Goal: Find contact information: Find contact information

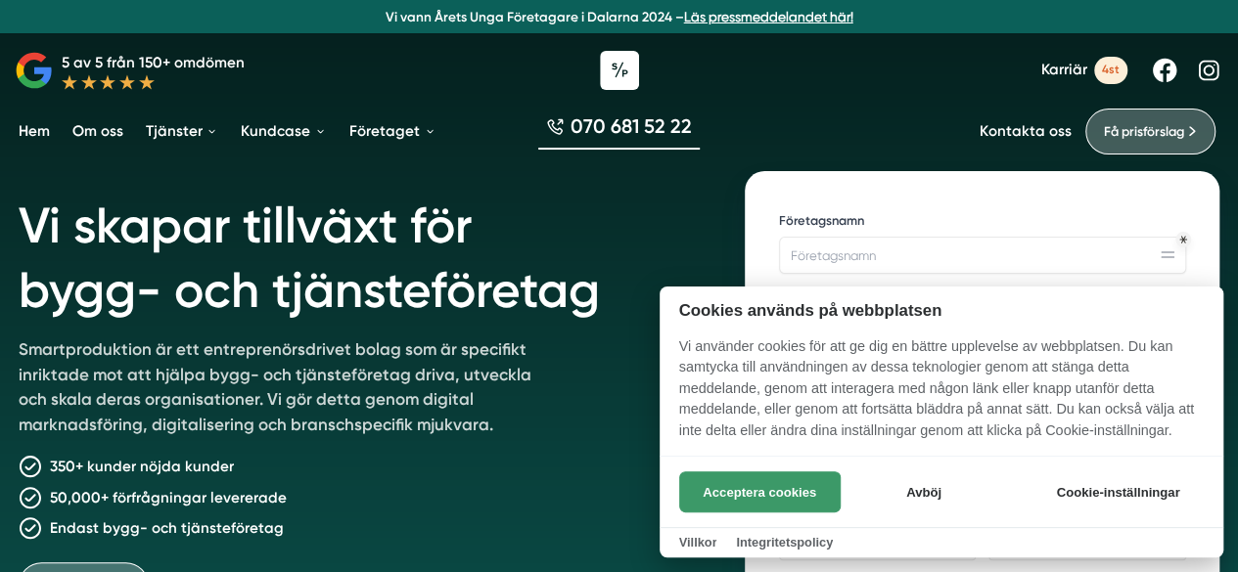
click at [761, 489] on button "Acceptera cookies" at bounding box center [759, 492] width 161 height 41
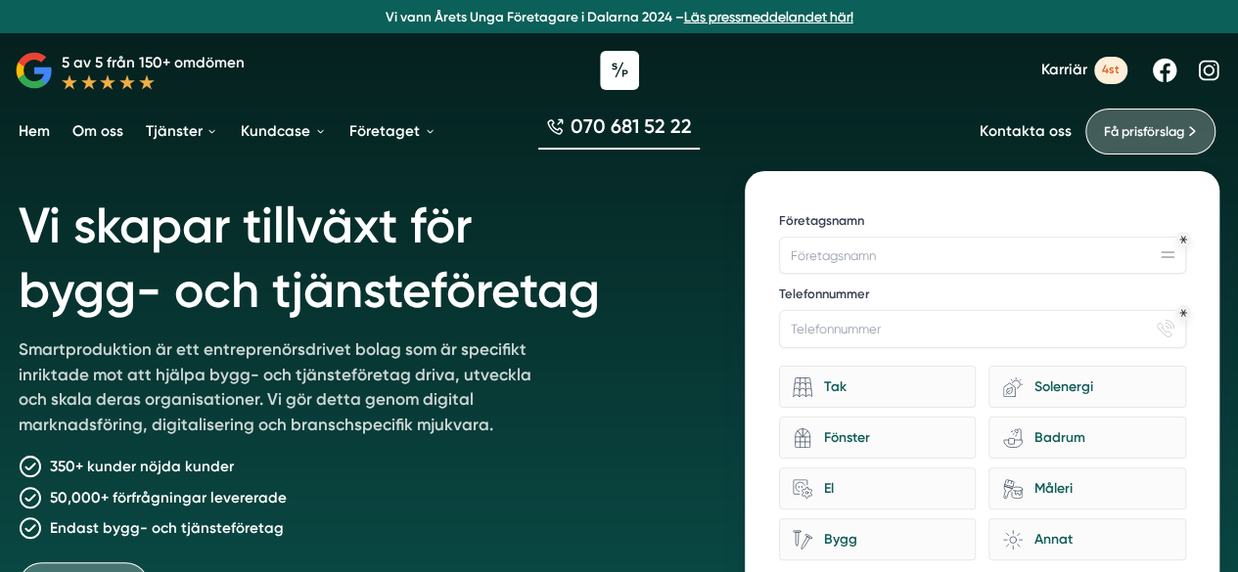
drag, startPoint x: 1001, startPoint y: 144, endPoint x: 1020, endPoint y: 126, distance: 26.3
click at [1002, 144] on div "Kontakta oss Få prisförslag" at bounding box center [1101, 132] width 244 height 46
click at [1020, 126] on link "Kontakta oss" at bounding box center [1024, 131] width 91 height 19
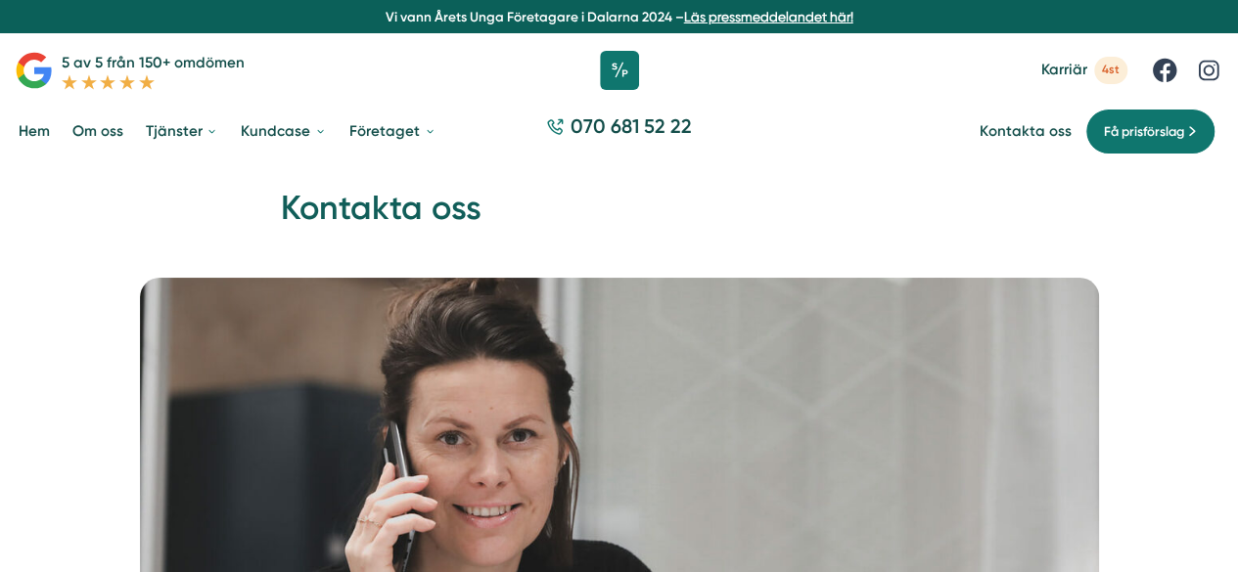
click at [102, 134] on link "Om oss" at bounding box center [97, 132] width 59 height 49
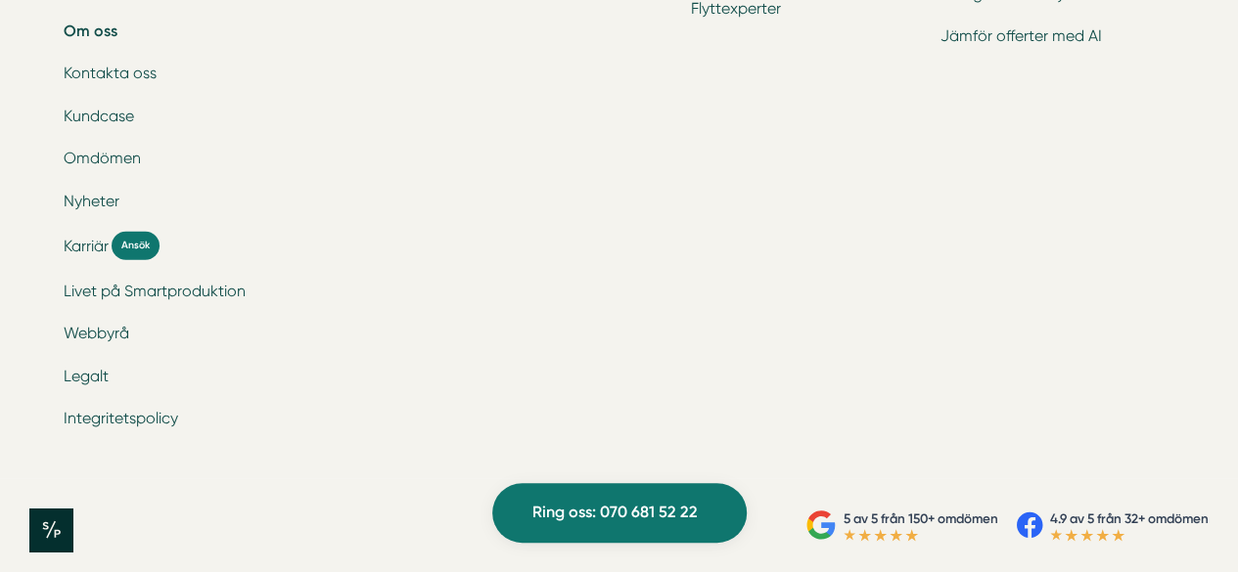
scroll to position [6512, 0]
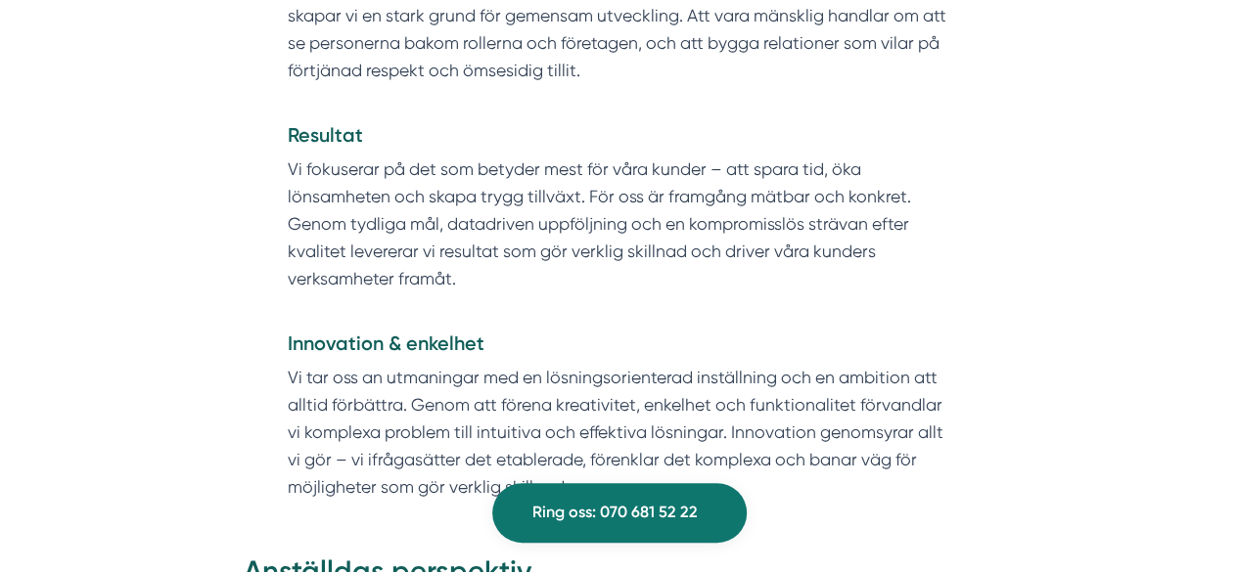
drag, startPoint x: 342, startPoint y: 426, endPoint x: 464, endPoint y: 23, distance: 420.9
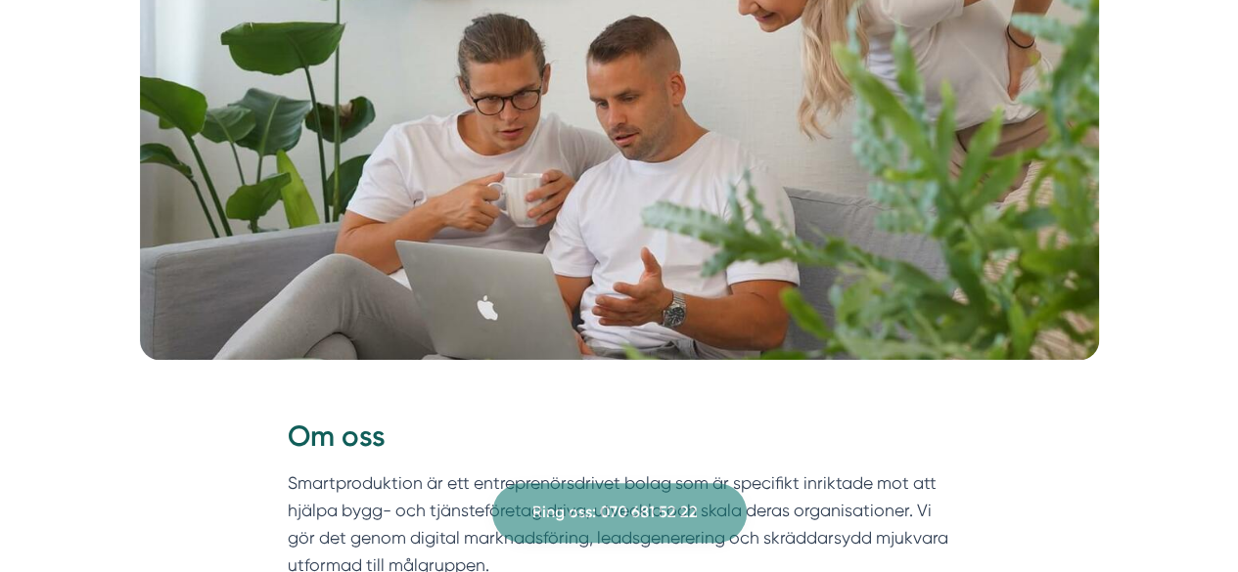
scroll to position [0, 0]
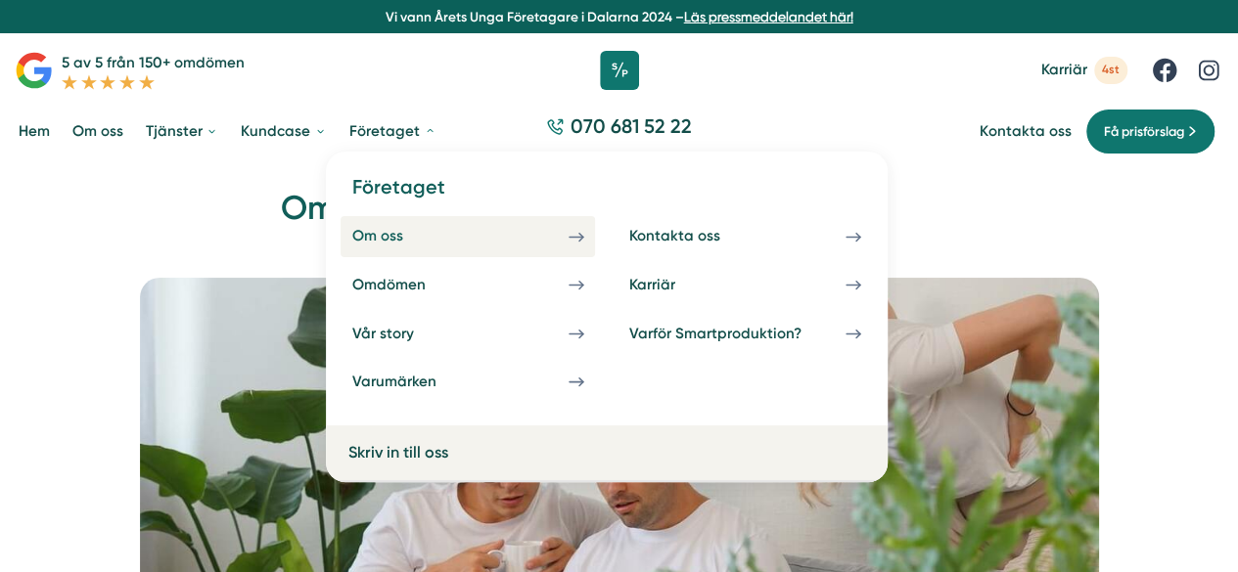
click at [409, 234] on div "Om oss" at bounding box center [399, 236] width 96 height 19
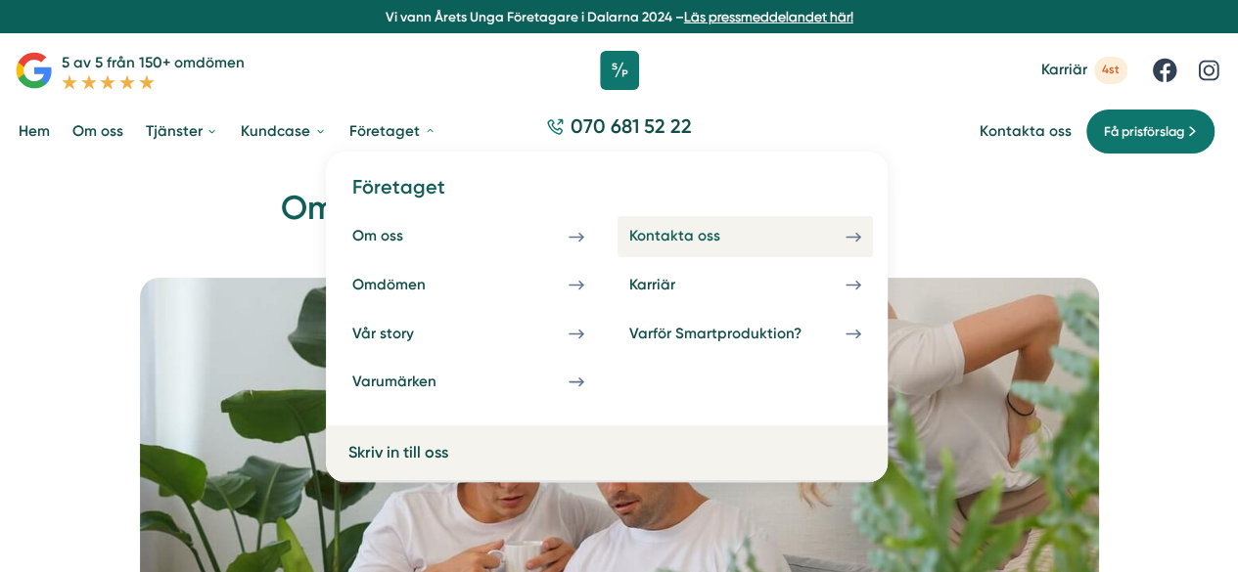
click at [661, 237] on div "Kontakta oss" at bounding box center [697, 236] width 136 height 19
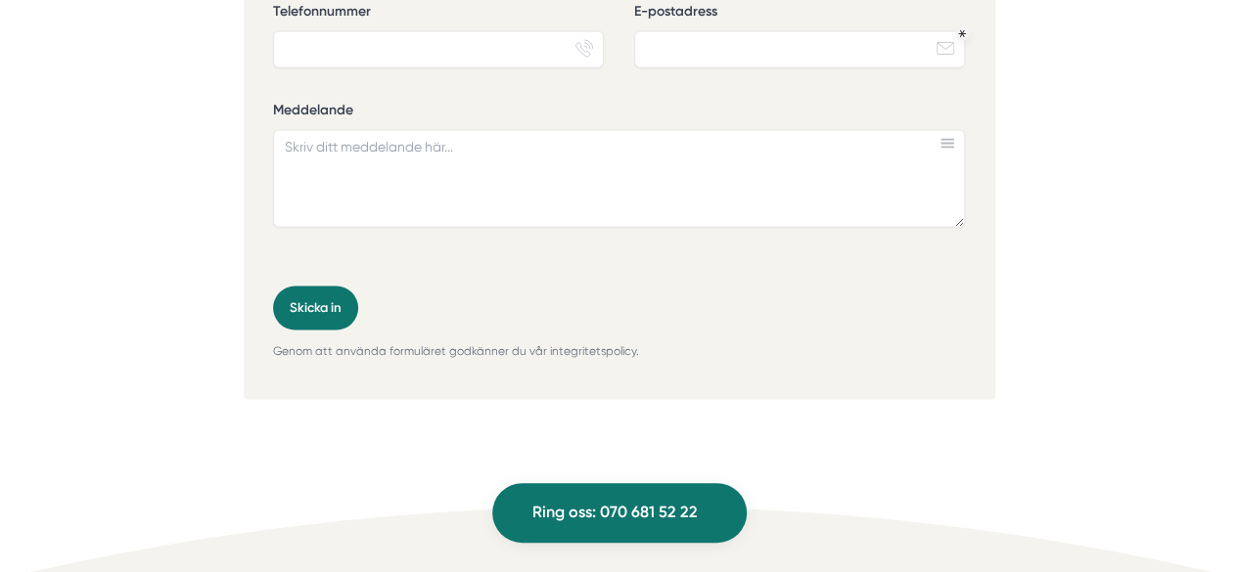
scroll to position [2054, 0]
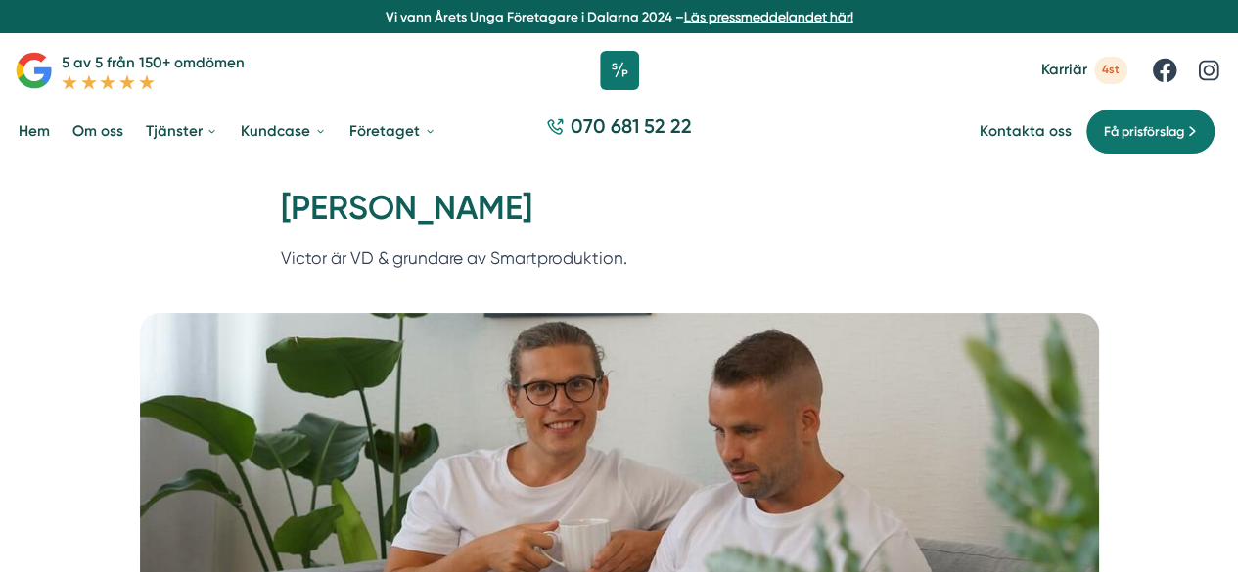
click at [1035, 116] on div "Kontakta oss Få prisförslag" at bounding box center [1101, 132] width 244 height 46
click at [1032, 128] on link "Kontakta oss" at bounding box center [1024, 131] width 91 height 19
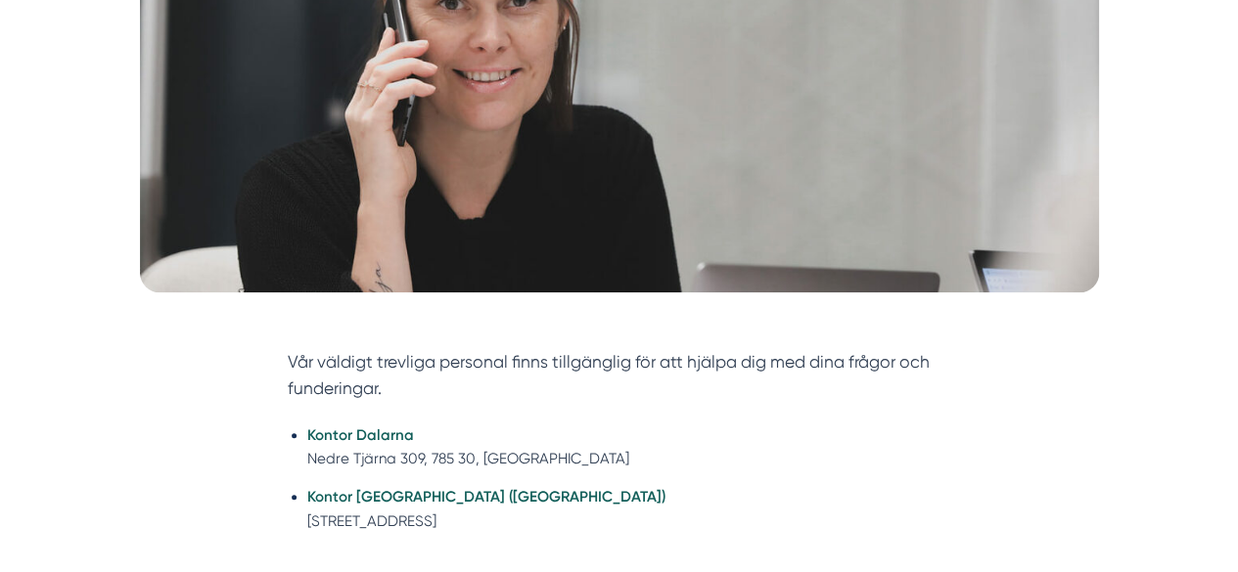
scroll to position [880, 0]
